Goal: Task Accomplishment & Management: Manage account settings

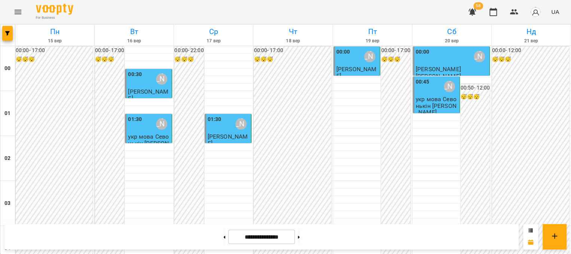
scroll to position [749, 0]
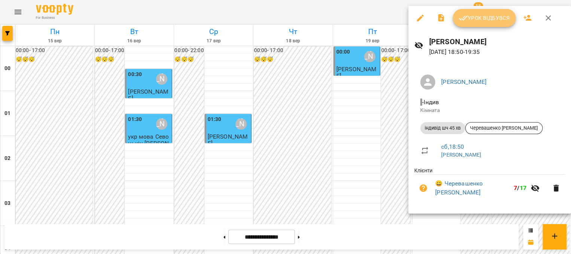
click at [474, 15] on span "Урок відбувся" at bounding box center [484, 17] width 51 height 9
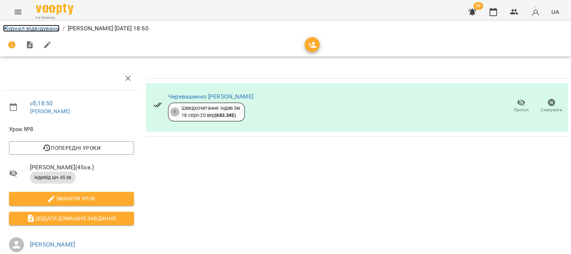
click at [39, 29] on link "Журнал відвідувань" at bounding box center [31, 28] width 57 height 7
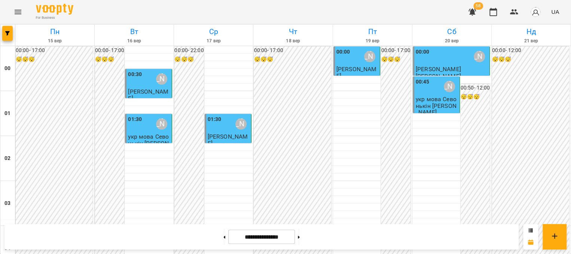
scroll to position [786, 0]
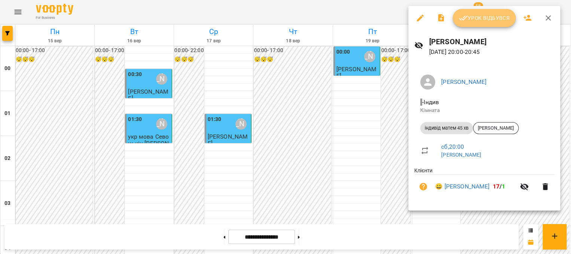
click at [492, 18] on span "Урок відбувся" at bounding box center [484, 17] width 51 height 9
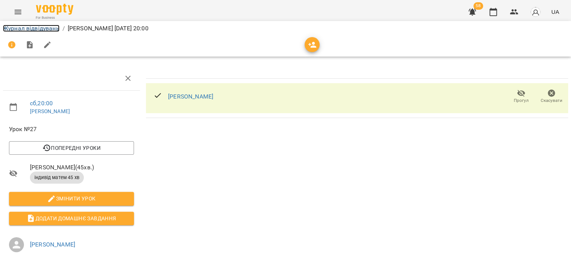
click at [11, 30] on link "Журнал відвідувань" at bounding box center [31, 28] width 57 height 7
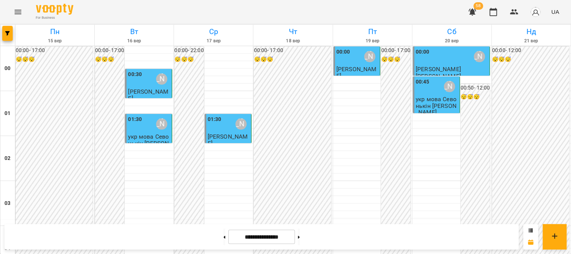
scroll to position [903, 0]
click at [300, 237] on icon at bounding box center [299, 236] width 2 height 3
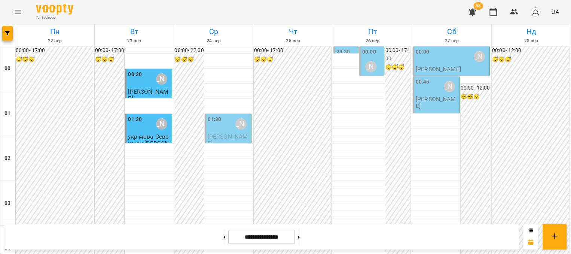
scroll to position [866, 0]
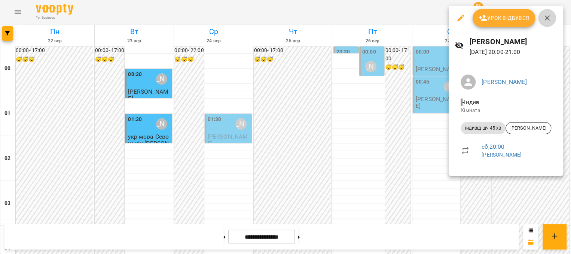
click at [545, 16] on icon "button" at bounding box center [547, 17] width 5 height 5
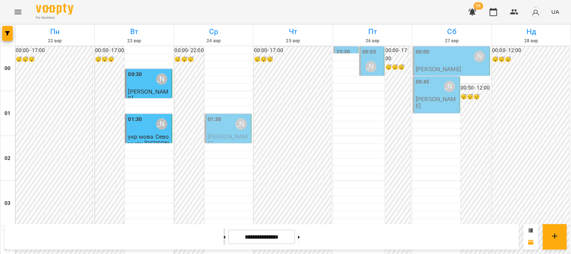
click at [223, 237] on button at bounding box center [224, 236] width 2 height 16
type input "**********"
